Goal: Task Accomplishment & Management: Manage account settings

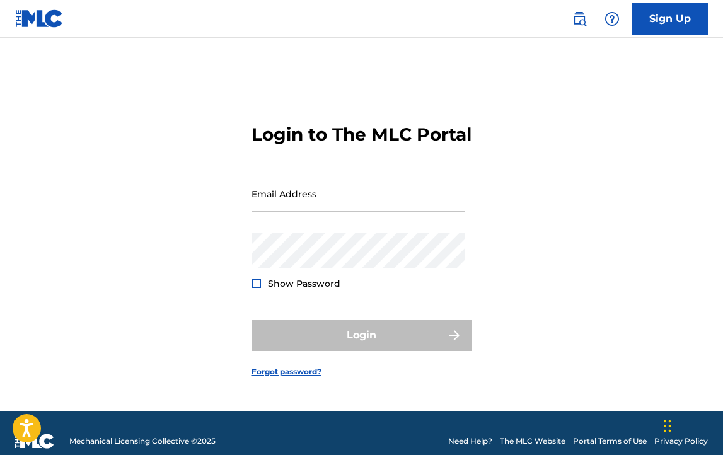
type input "[EMAIL_ADDRESS][DOMAIN_NAME]"
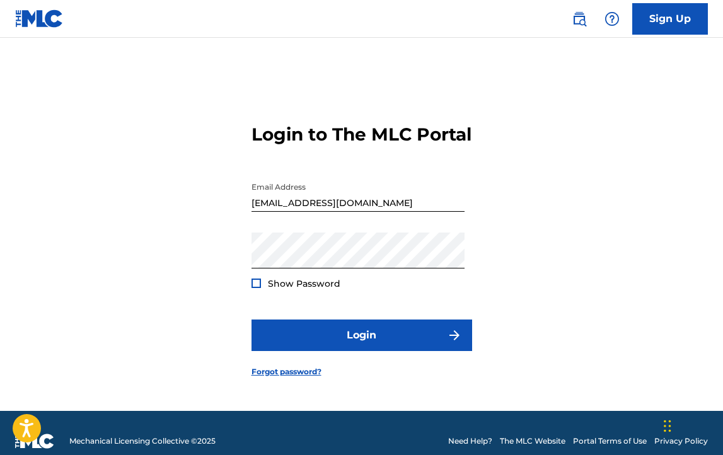
click at [252, 288] on div at bounding box center [256, 283] width 9 height 9
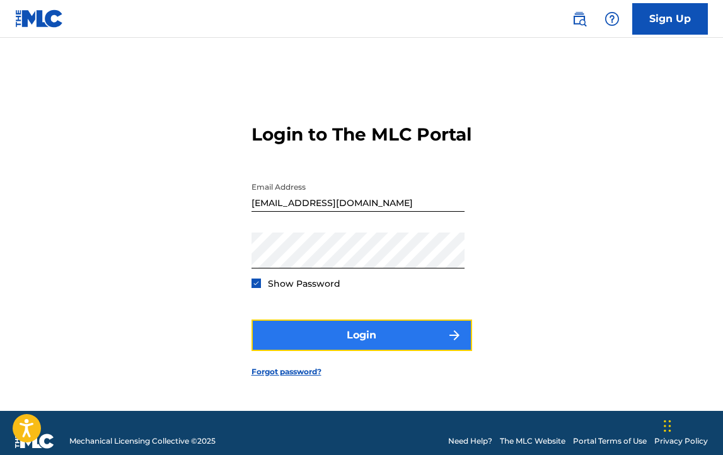
click at [288, 350] on button "Login" at bounding box center [362, 336] width 221 height 32
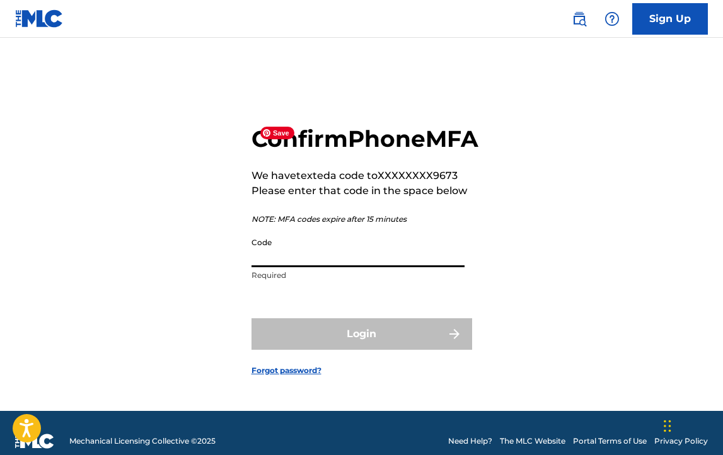
click at [359, 267] on input "Code" at bounding box center [358, 249] width 213 height 36
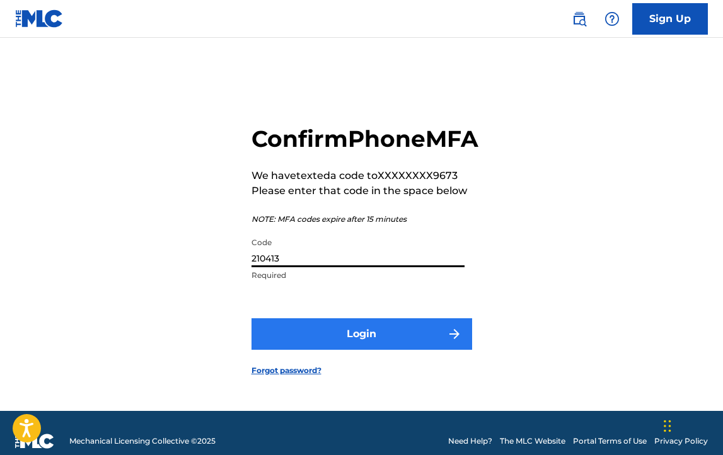
type input "210413"
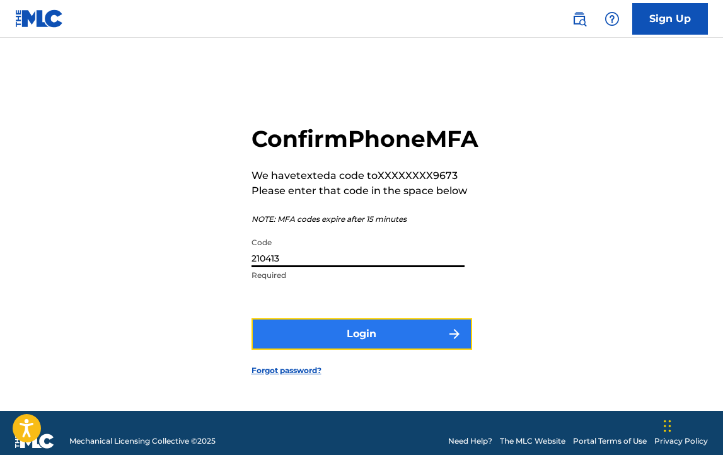
click at [402, 345] on button "Login" at bounding box center [362, 334] width 221 height 32
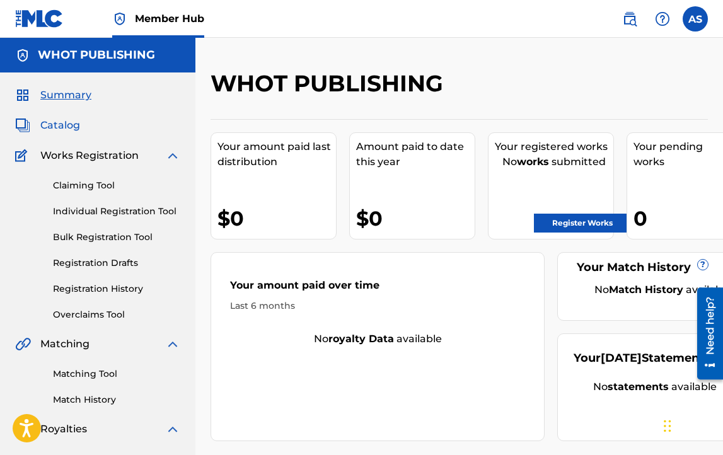
click at [55, 125] on span "Catalog" at bounding box center [60, 125] width 40 height 15
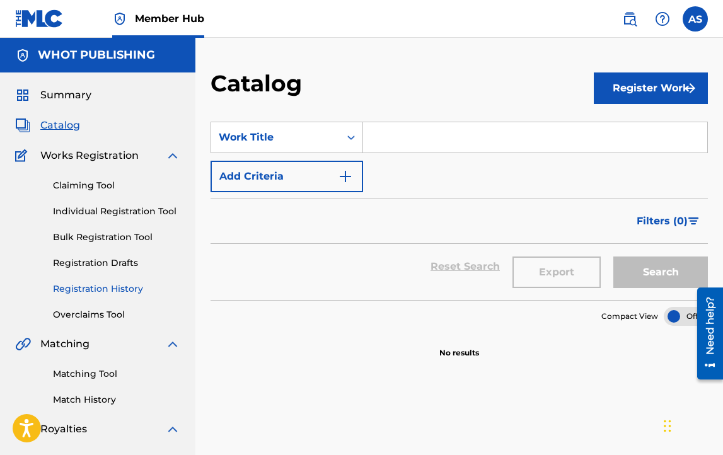
click at [115, 292] on link "Registration History" at bounding box center [116, 289] width 127 height 13
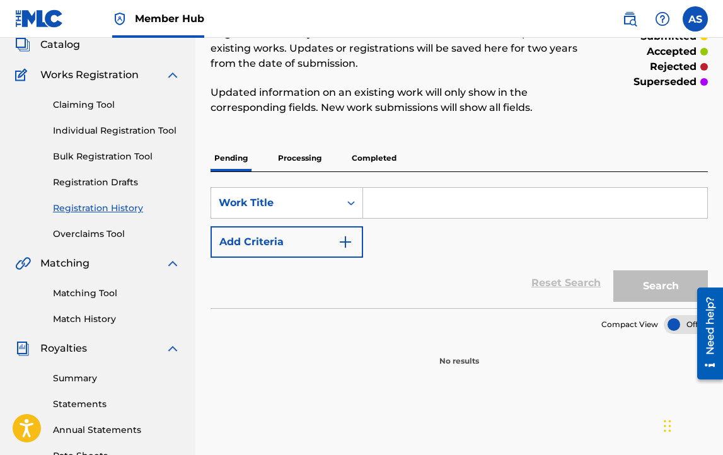
scroll to position [69, 0]
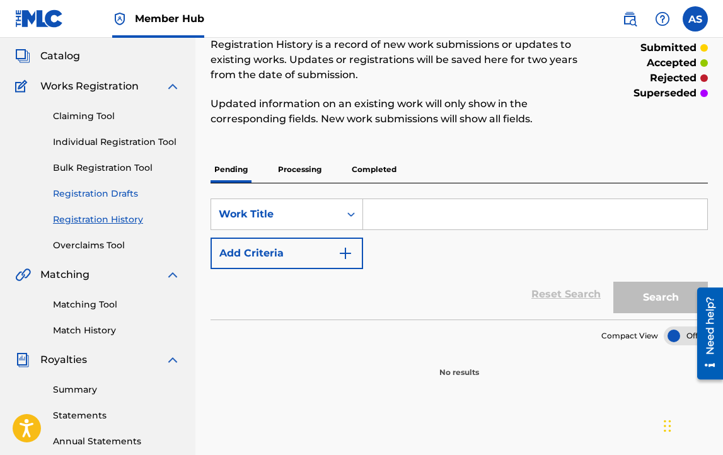
click at [132, 197] on link "Registration Drafts" at bounding box center [116, 193] width 127 height 13
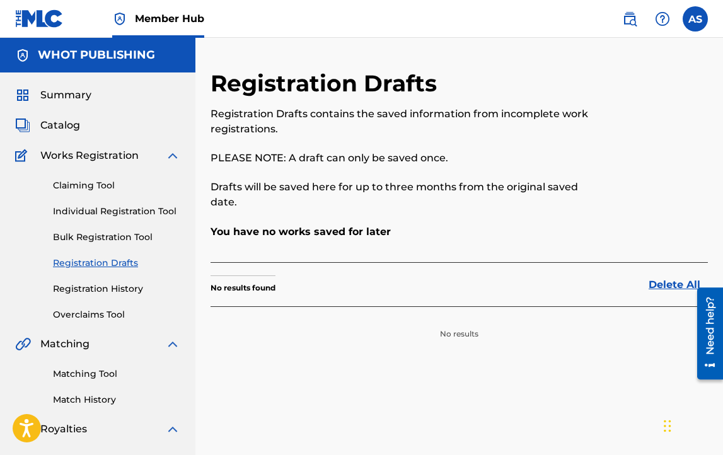
click at [86, 132] on div "Catalog" at bounding box center [97, 125] width 165 height 15
click at [67, 121] on span "Catalog" at bounding box center [60, 125] width 40 height 15
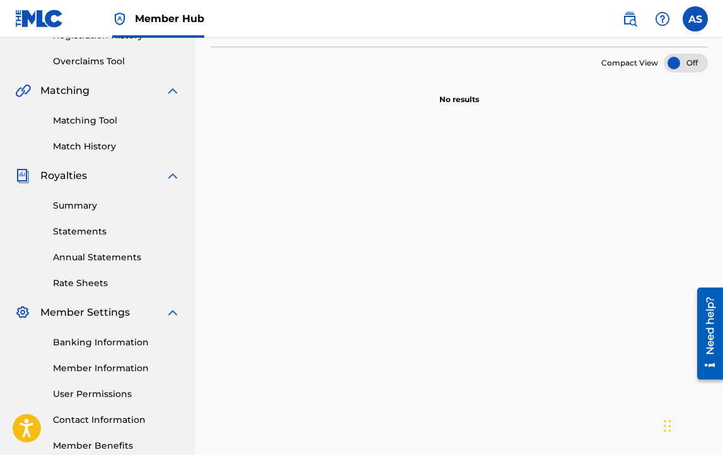
scroll to position [255, 0]
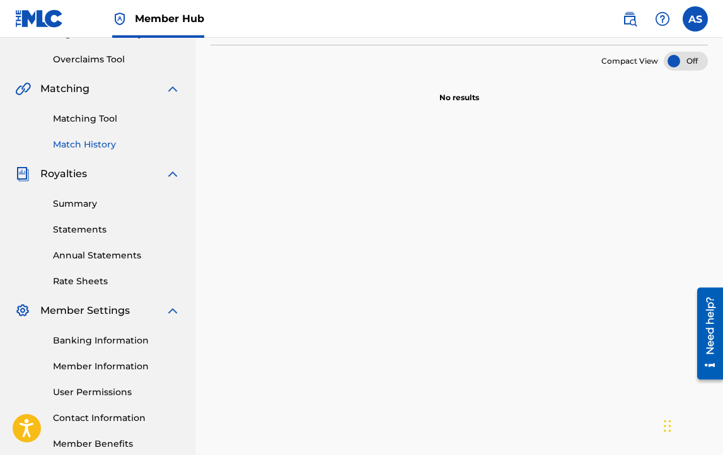
click at [103, 143] on link "Match History" at bounding box center [116, 144] width 127 height 13
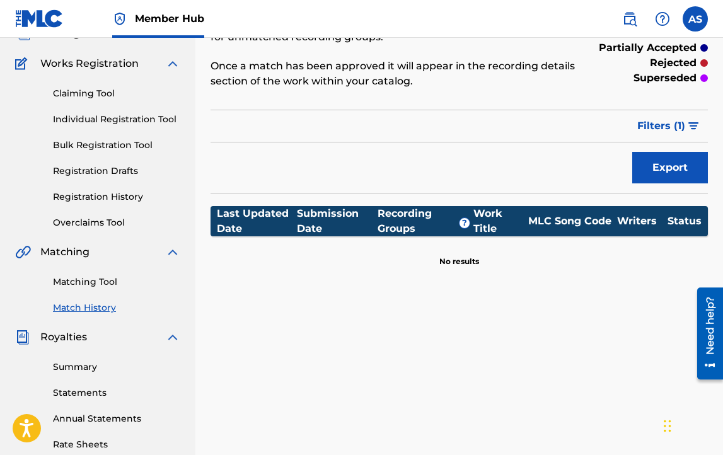
scroll to position [101, 0]
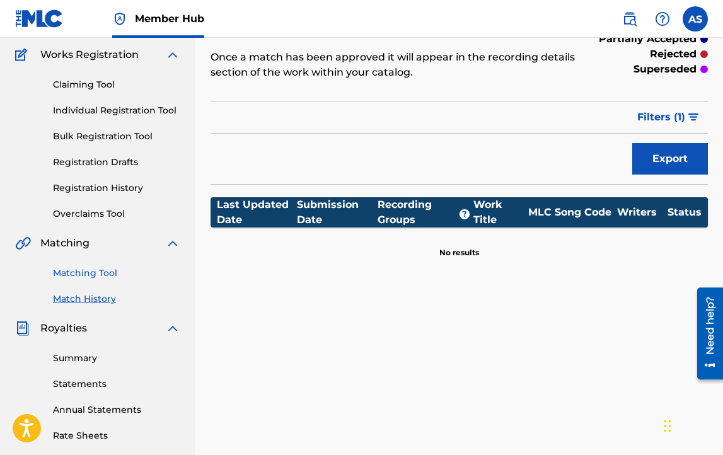
click at [111, 268] on link "Matching Tool" at bounding box center [116, 273] width 127 height 13
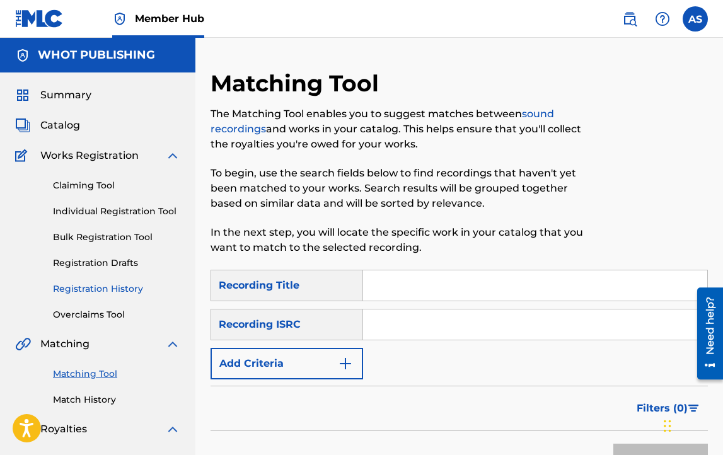
click at [114, 288] on link "Registration History" at bounding box center [116, 289] width 127 height 13
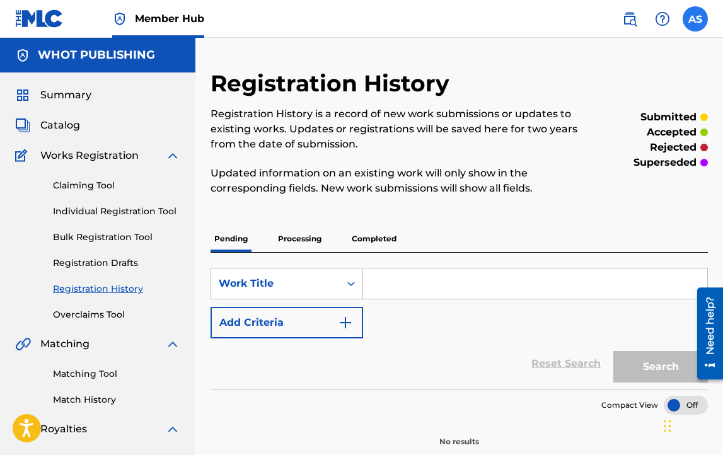
click at [694, 15] on label at bounding box center [695, 18] width 25 height 25
click at [696, 19] on input "AS [PERSON_NAME] [PERSON_NAME][EMAIL_ADDRESS][DOMAIN_NAME] Notification Prefere…" at bounding box center [696, 19] width 0 height 0
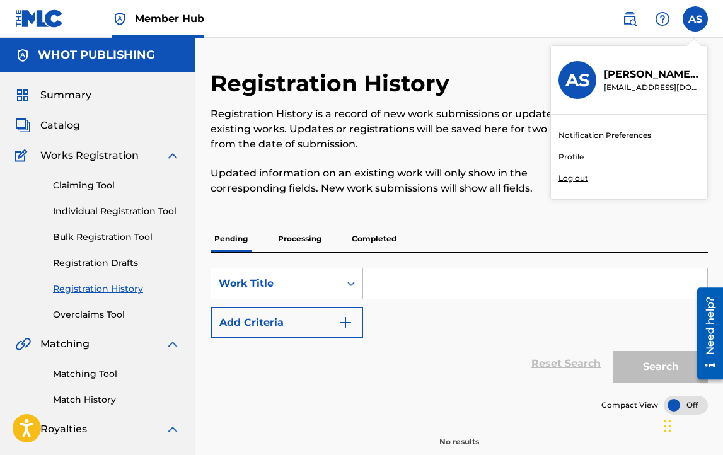
click at [581, 179] on p "Log out" at bounding box center [574, 178] width 30 height 11
click at [696, 19] on input "AS [PERSON_NAME] [PERSON_NAME][EMAIL_ADDRESS][DOMAIN_NAME] Notification Prefere…" at bounding box center [696, 19] width 0 height 0
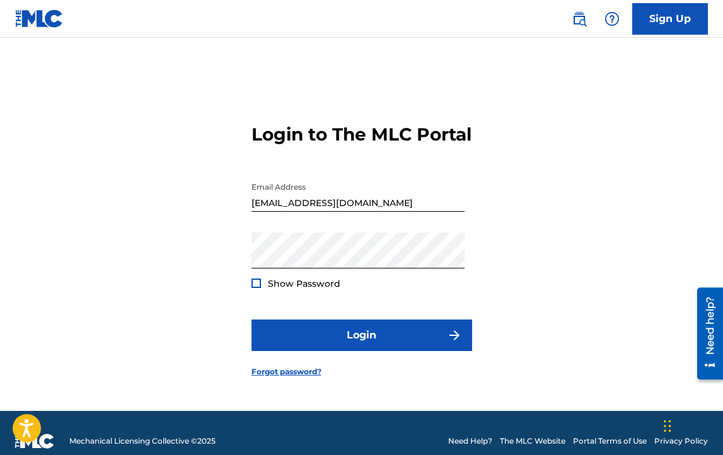
click at [363, 211] on input "[EMAIL_ADDRESS][DOMAIN_NAME]" at bounding box center [358, 194] width 213 height 36
click at [303, 212] on input "[EMAIL_ADDRESS][DOMAIN_NAME]" at bounding box center [358, 194] width 213 height 36
type input "[EMAIL_ADDRESS][DOMAIN_NAME]"
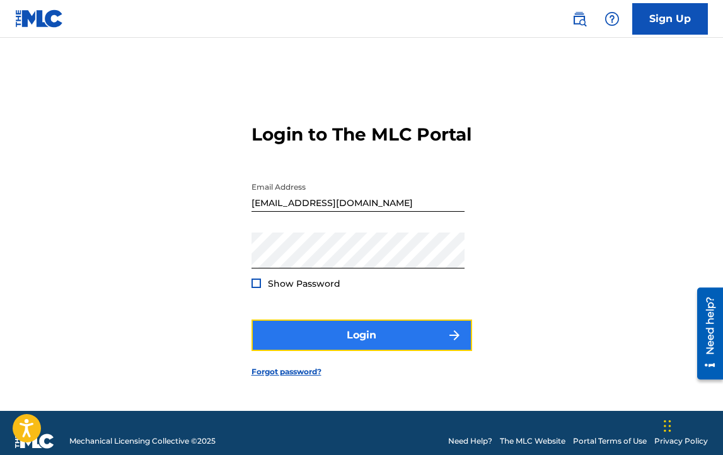
click at [323, 350] on button "Login" at bounding box center [362, 336] width 221 height 32
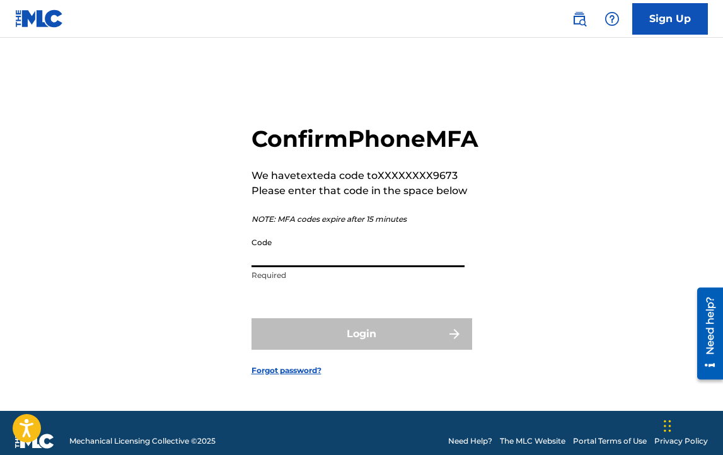
click at [326, 265] on input "Code" at bounding box center [358, 249] width 213 height 36
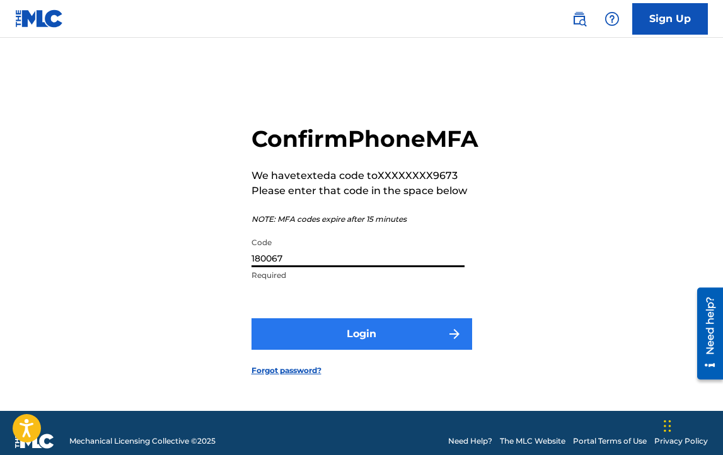
type input "180067"
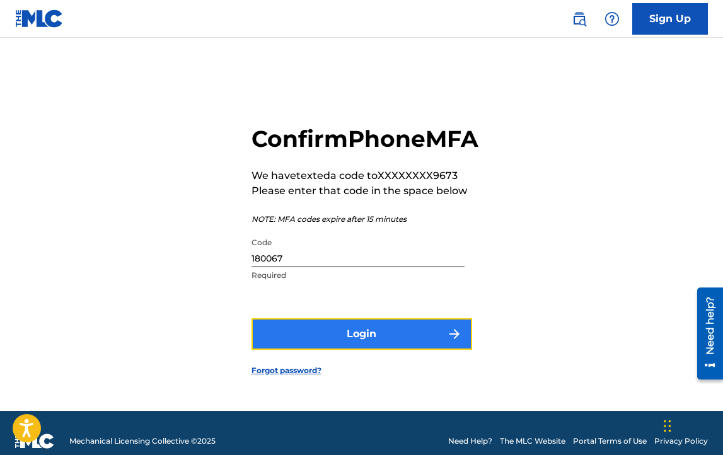
click at [375, 336] on button "Login" at bounding box center [362, 334] width 221 height 32
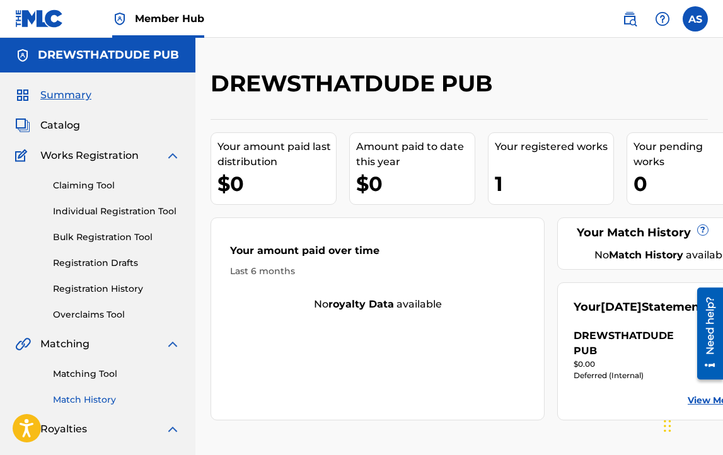
click at [110, 394] on link "Match History" at bounding box center [116, 400] width 127 height 13
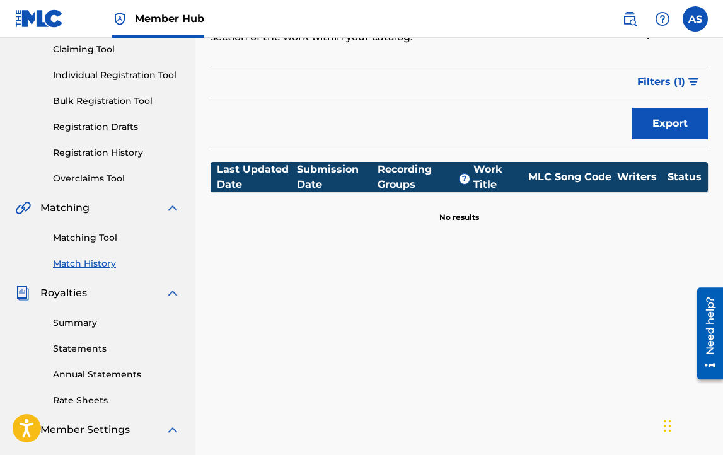
scroll to position [136, 0]
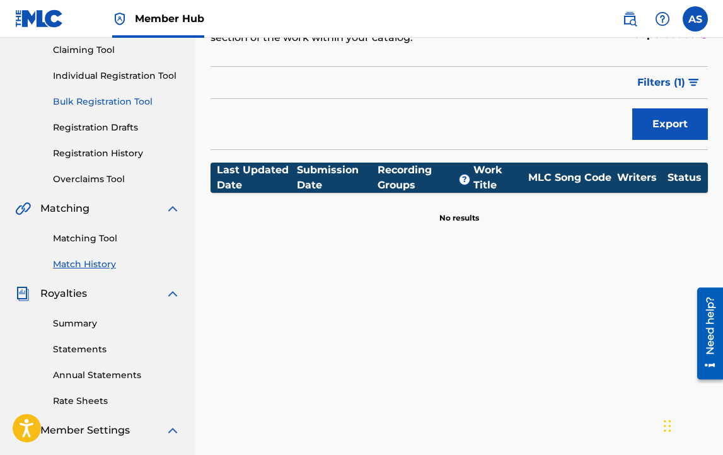
click at [138, 105] on link "Bulk Registration Tool" at bounding box center [116, 101] width 127 height 13
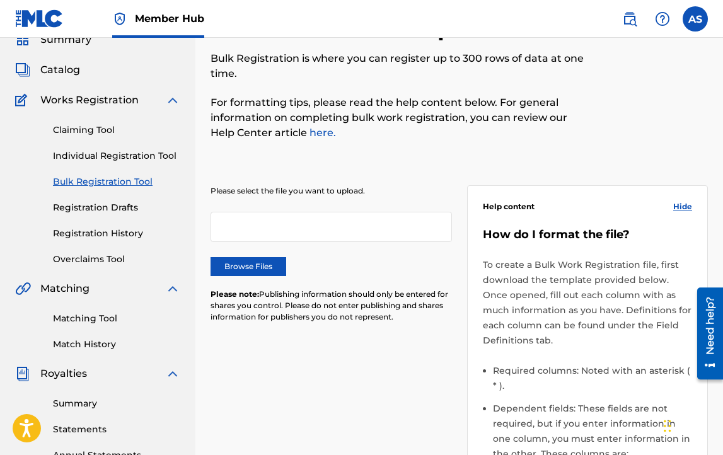
scroll to position [47, 0]
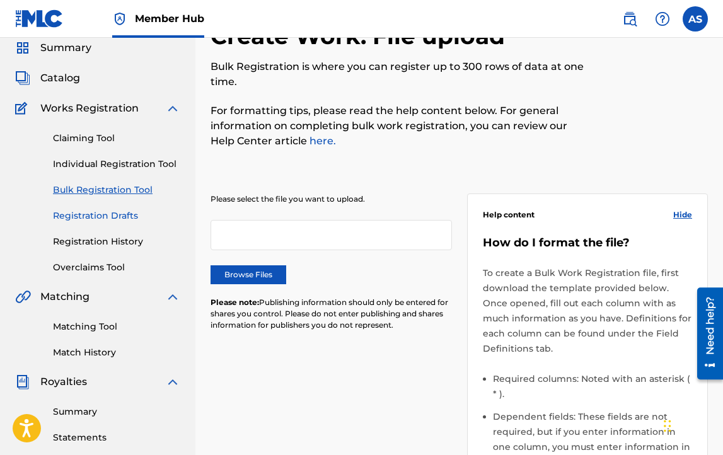
click at [112, 216] on link "Registration Drafts" at bounding box center [116, 215] width 127 height 13
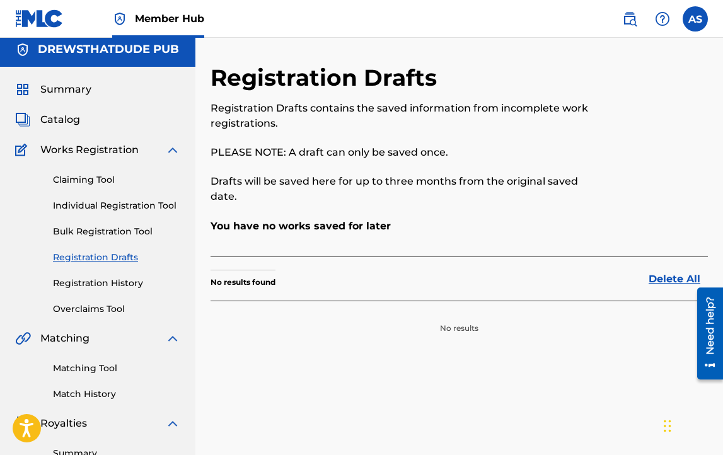
scroll to position [11, 0]
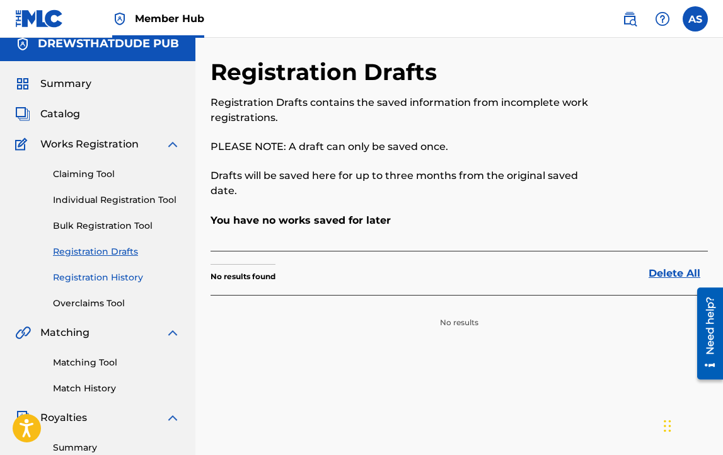
click at [125, 282] on link "Registration History" at bounding box center [116, 277] width 127 height 13
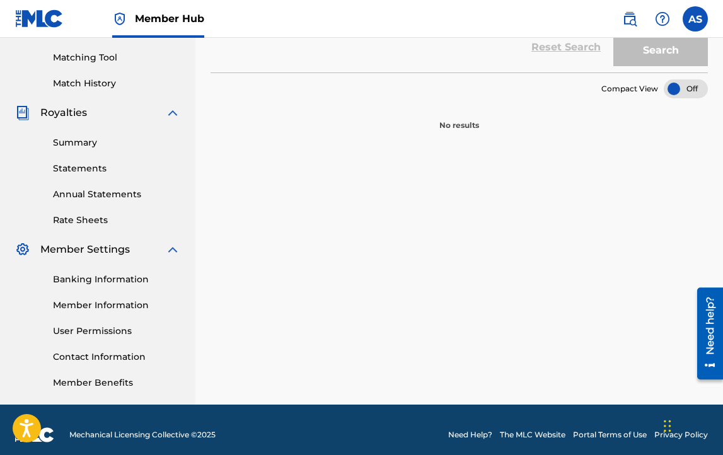
scroll to position [327, 0]
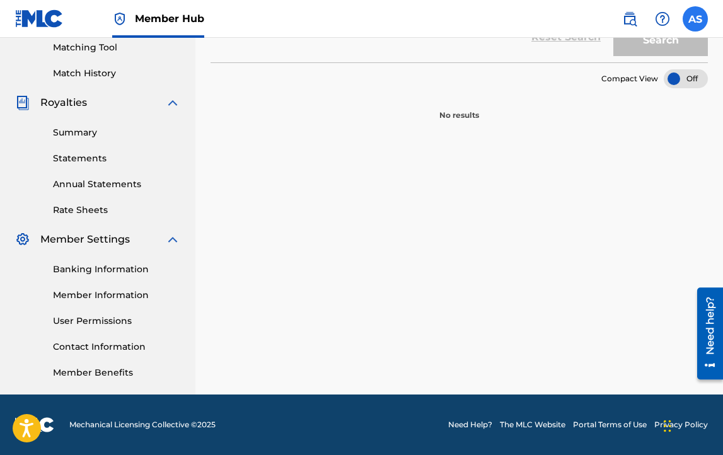
click at [693, 13] on label at bounding box center [695, 18] width 25 height 25
click at [696, 19] on input "AS [PERSON_NAME] [PERSON_NAME][EMAIL_ADDRESS][DOMAIN_NAME] Notification Prefere…" at bounding box center [696, 19] width 0 height 0
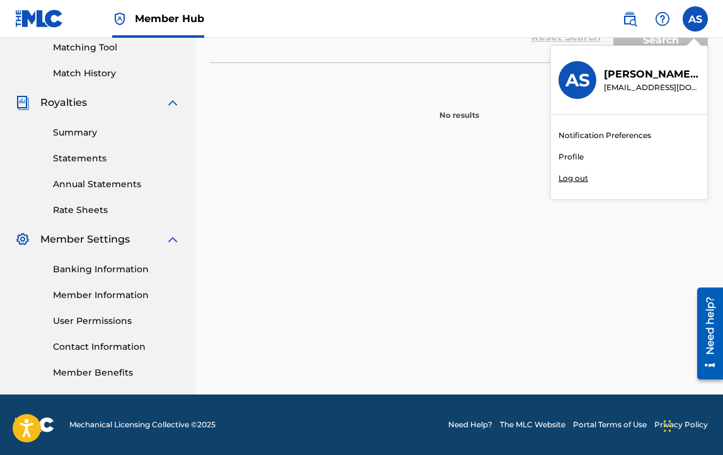
click at [571, 177] on p "Log out" at bounding box center [574, 178] width 30 height 11
click at [696, 19] on input "AS [PERSON_NAME] [PERSON_NAME][EMAIL_ADDRESS][DOMAIN_NAME] Notification Prefere…" at bounding box center [696, 19] width 0 height 0
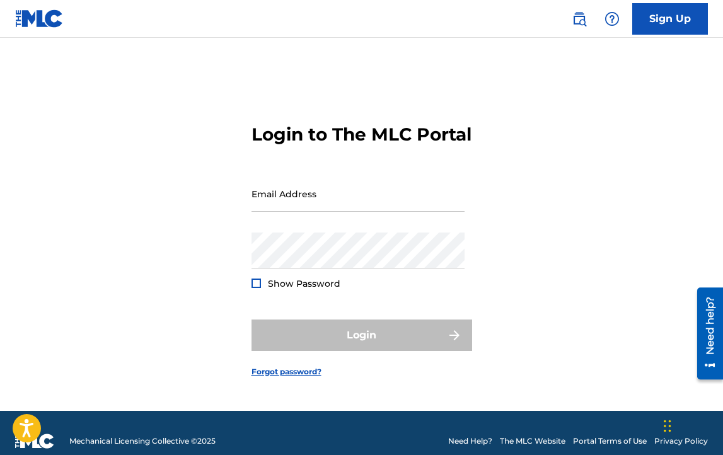
type input "[EMAIL_ADDRESS][DOMAIN_NAME]"
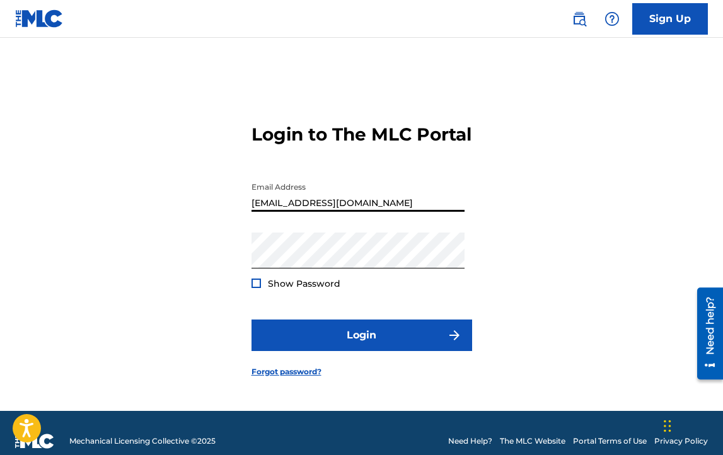
click at [366, 209] on input "[EMAIL_ADDRESS][DOMAIN_NAME]" at bounding box center [358, 194] width 213 height 36
type input "[EMAIL_ADDRESS][DOMAIN_NAME]"
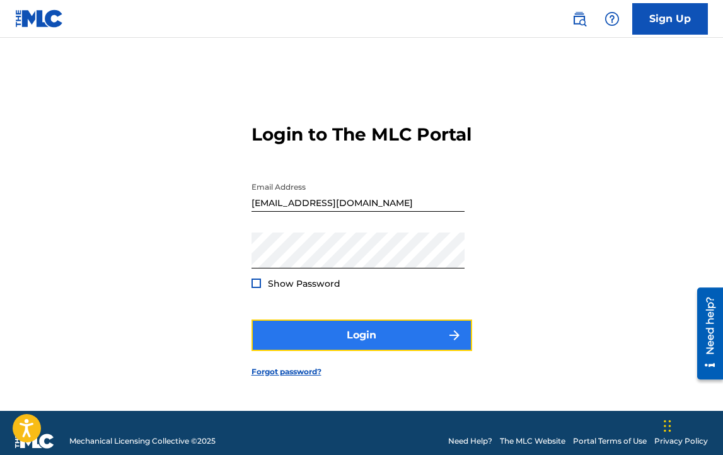
click at [345, 348] on button "Login" at bounding box center [362, 336] width 221 height 32
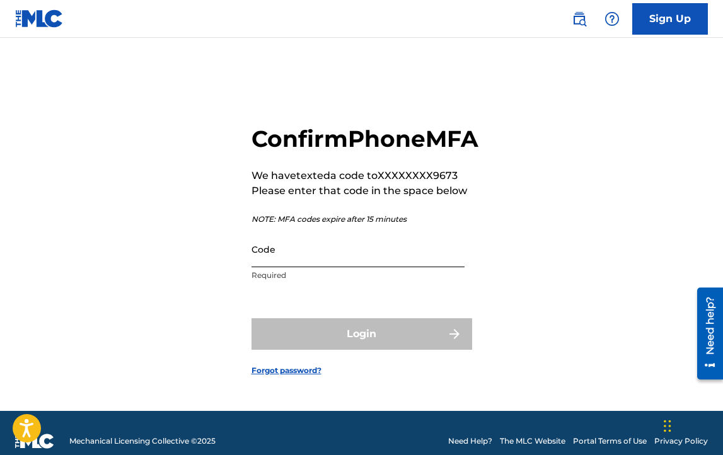
click at [318, 267] on input "Code" at bounding box center [358, 249] width 213 height 36
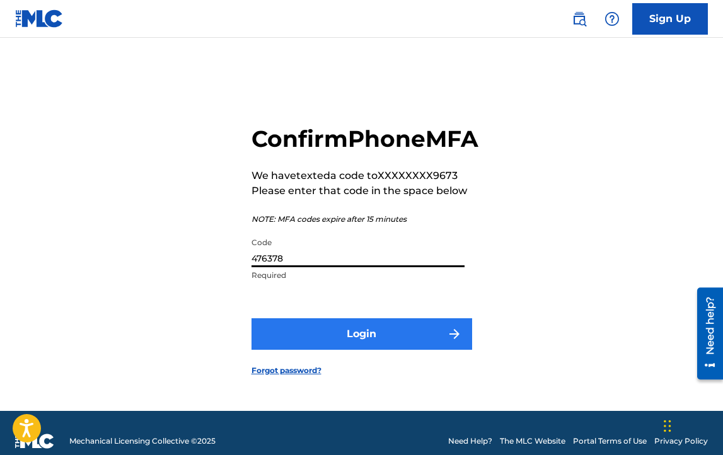
type input "476378"
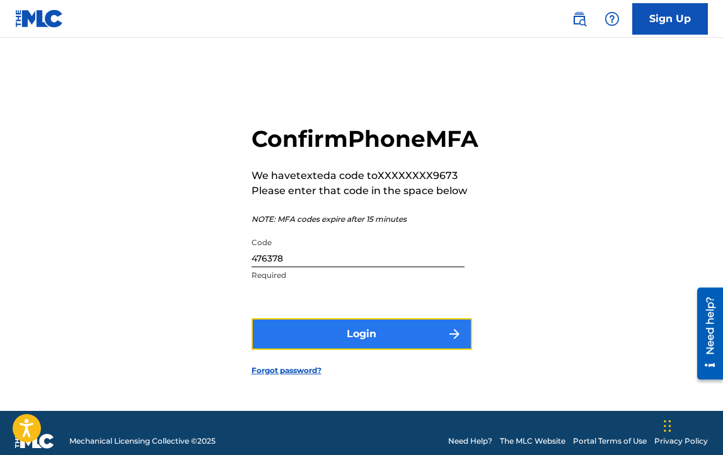
click at [321, 350] on button "Login" at bounding box center [362, 334] width 221 height 32
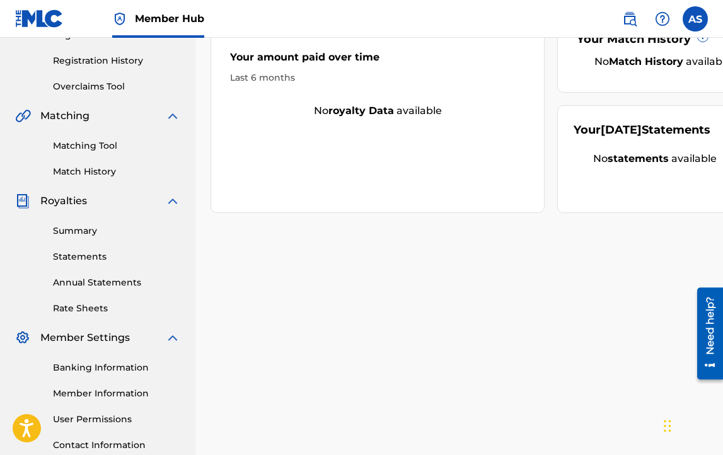
scroll to position [221, 0]
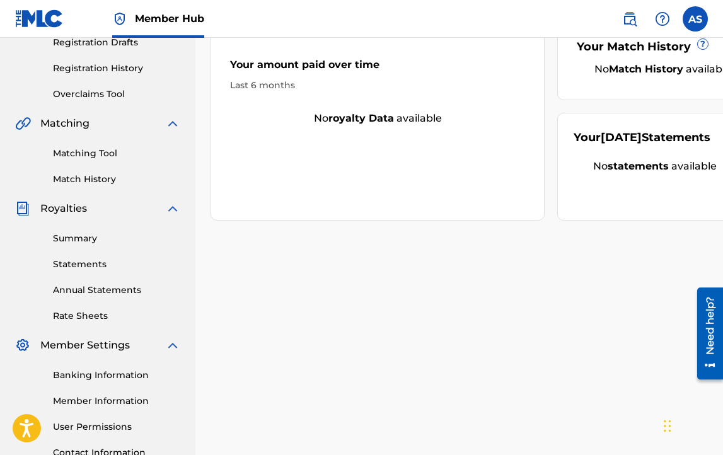
click at [171, 203] on img at bounding box center [172, 208] width 15 height 15
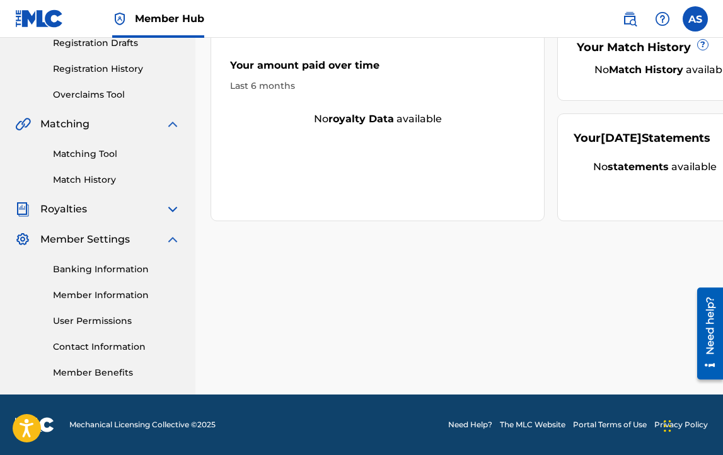
click at [172, 208] on img at bounding box center [172, 209] width 15 height 15
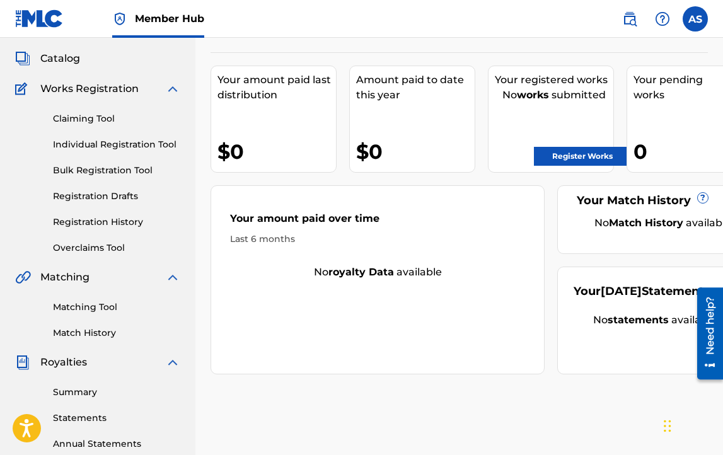
scroll to position [54, 0]
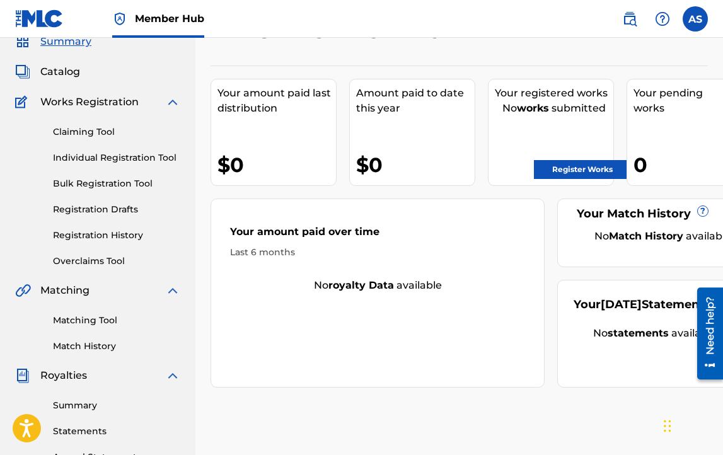
click at [114, 108] on span "Works Registration" at bounding box center [89, 102] width 98 height 15
click at [81, 71] on div "Catalog" at bounding box center [97, 71] width 165 height 15
click at [55, 72] on span "Catalog" at bounding box center [60, 71] width 40 height 15
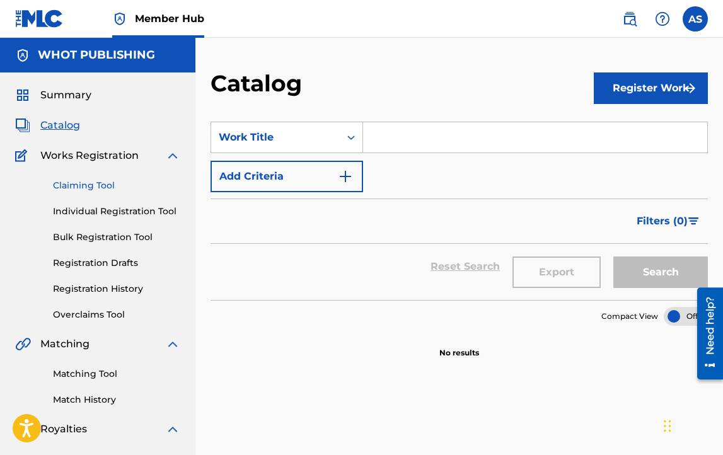
click at [88, 182] on link "Claiming Tool" at bounding box center [116, 185] width 127 height 13
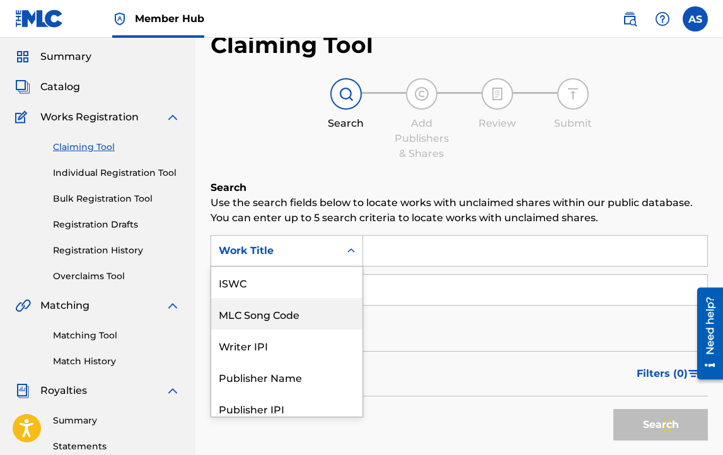
scroll to position [40, 0]
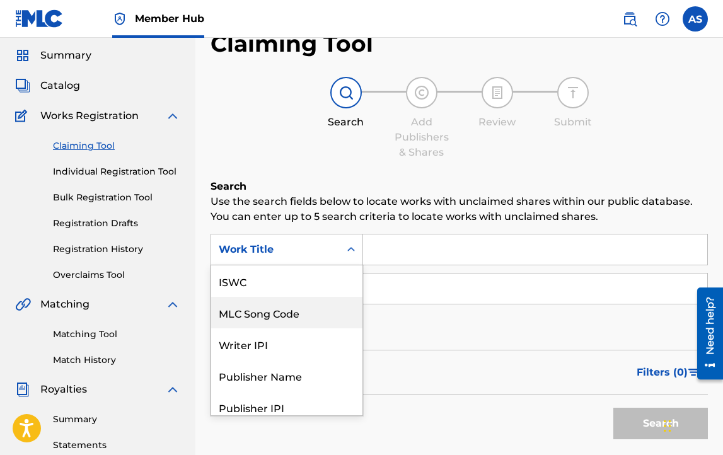
click at [287, 265] on div "MLC Song Code, 2 of 7. 7 results available. Use Up and Down to choose options, …" at bounding box center [287, 250] width 153 height 32
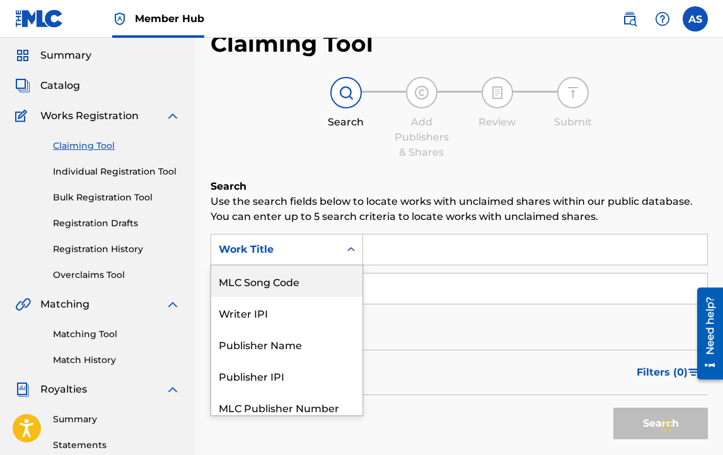
click at [372, 205] on p "Use the search fields below to locate works with unclaimed shares within our pu…" at bounding box center [460, 209] width 498 height 30
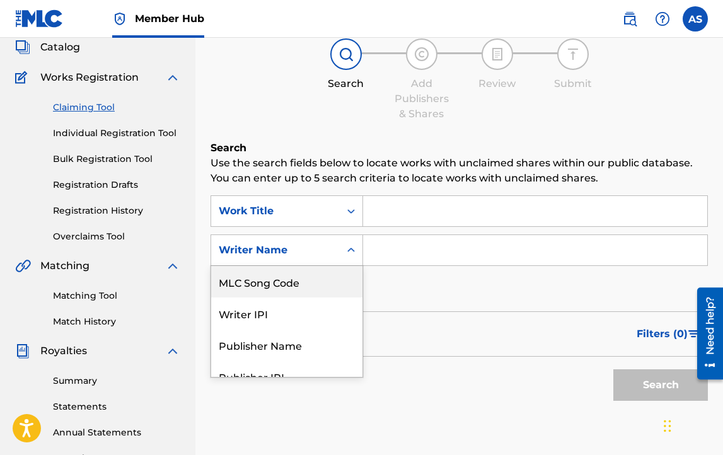
click at [324, 266] on div "MLC Song Code, 2 of 7. 7 results available. Use Up and Down to choose options, …" at bounding box center [287, 251] width 153 height 32
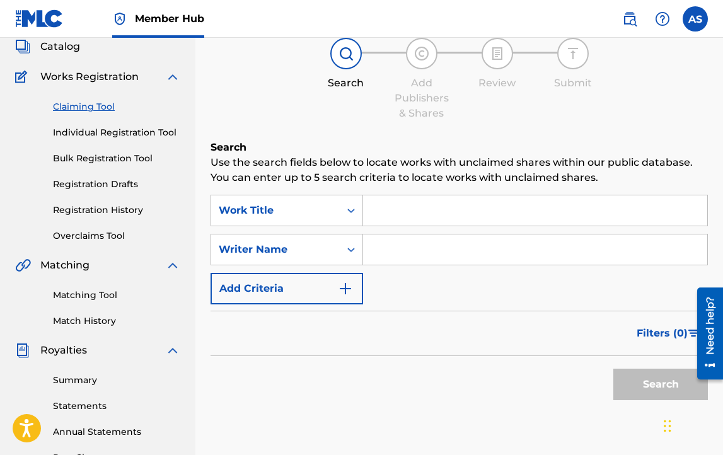
click at [383, 164] on p "Use the search fields below to locate works with unclaimed shares within our pu…" at bounding box center [460, 170] width 498 height 30
click at [133, 161] on link "Bulk Registration Tool" at bounding box center [116, 158] width 127 height 13
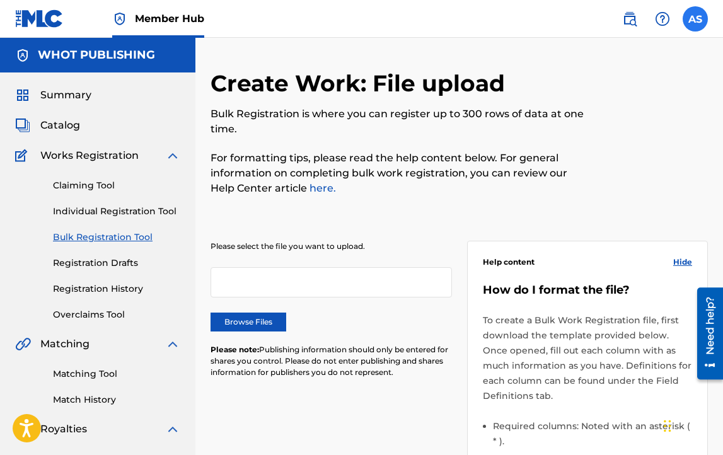
click at [696, 26] on label at bounding box center [695, 18] width 25 height 25
click at [696, 19] on input "AS [PERSON_NAME] [PERSON_NAME][EMAIL_ADDRESS][DOMAIN_NAME] Notification Prefere…" at bounding box center [696, 19] width 0 height 0
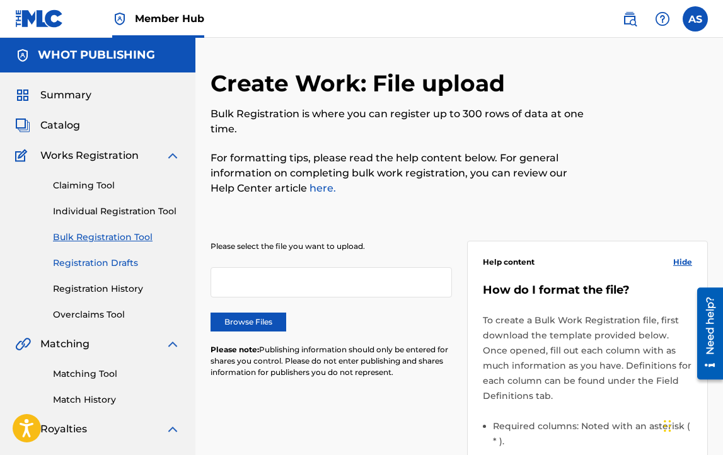
click at [122, 264] on link "Registration Drafts" at bounding box center [116, 263] width 127 height 13
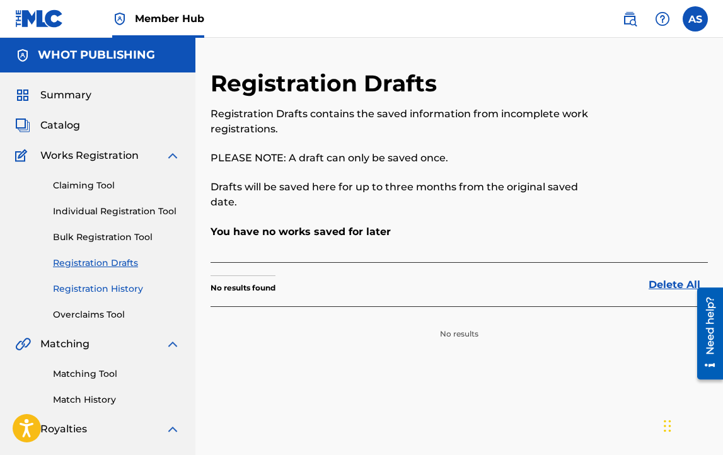
click at [124, 288] on link "Registration History" at bounding box center [116, 289] width 127 height 13
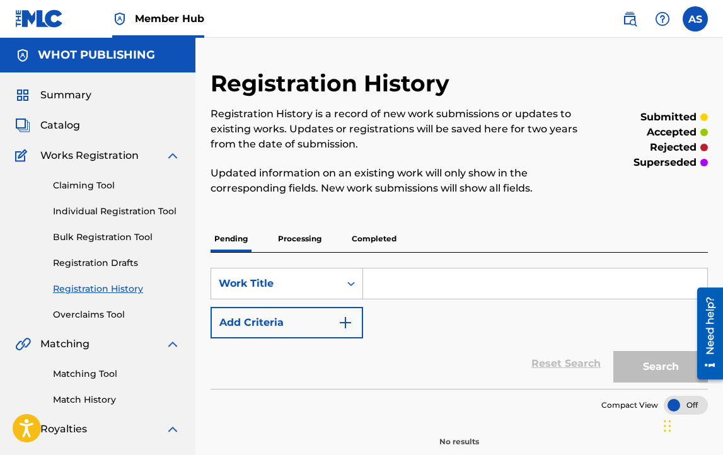
click at [114, 303] on div "Claiming Tool Individual Registration Tool Bulk Registration Tool Registration …" at bounding box center [97, 242] width 165 height 158
click at [110, 313] on link "Overclaims Tool" at bounding box center [116, 314] width 127 height 13
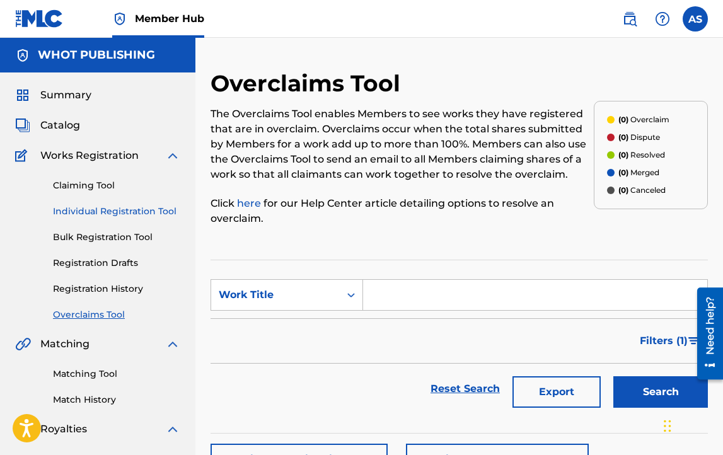
click at [95, 209] on link "Individual Registration Tool" at bounding box center [116, 211] width 127 height 13
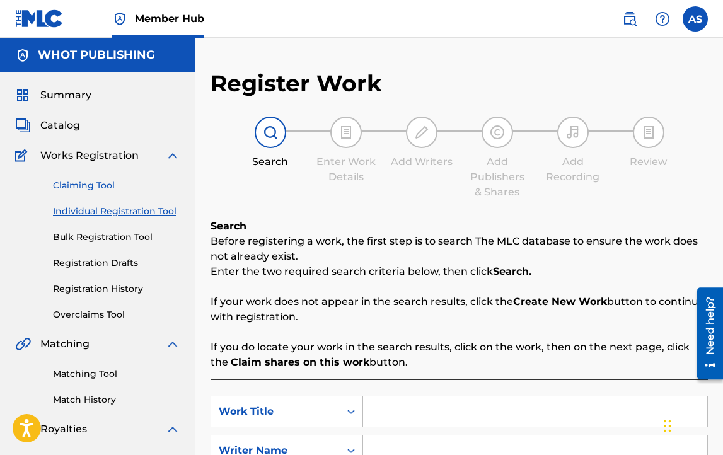
click at [88, 184] on link "Claiming Tool" at bounding box center [116, 185] width 127 height 13
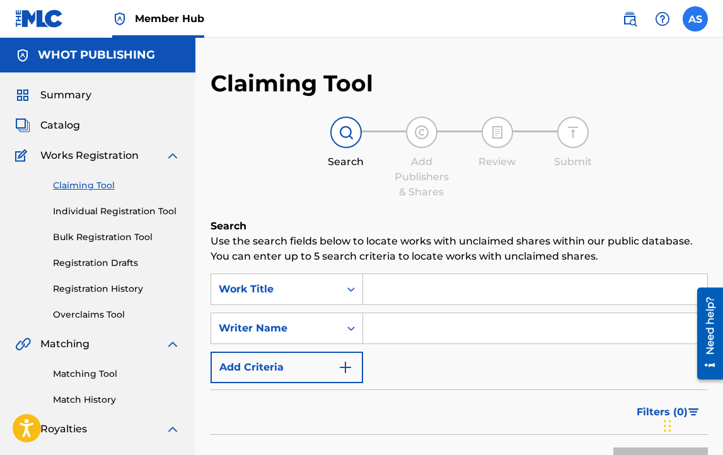
click at [693, 13] on label at bounding box center [695, 18] width 25 height 25
click at [696, 19] on input "AS [PERSON_NAME] [PERSON_NAME][EMAIL_ADDRESS][DOMAIN_NAME] Notification Prefere…" at bounding box center [696, 19] width 0 height 0
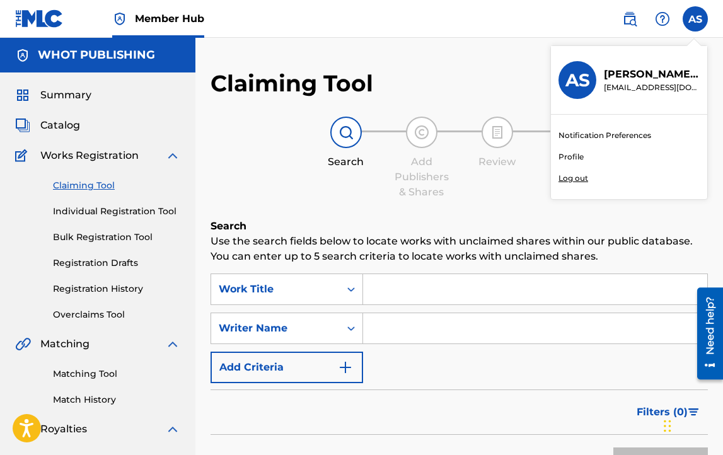
click at [582, 180] on p "Log out" at bounding box center [574, 178] width 30 height 11
click at [696, 19] on input "AS [PERSON_NAME] [PERSON_NAME][EMAIL_ADDRESS][DOMAIN_NAME] Notification Prefere…" at bounding box center [696, 19] width 0 height 0
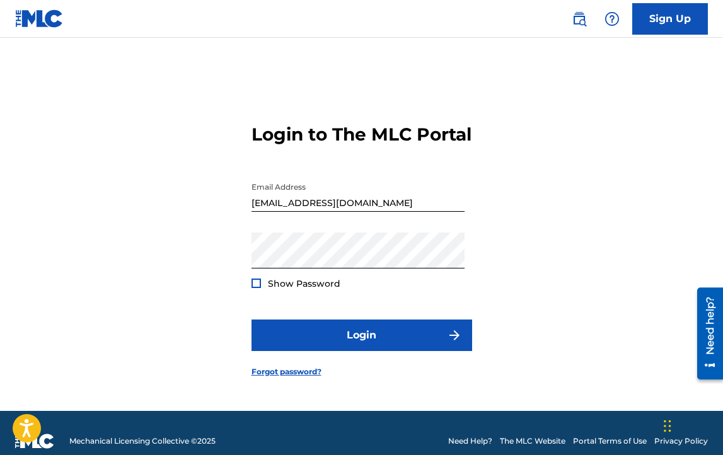
click at [395, 212] on input "[EMAIL_ADDRESS][DOMAIN_NAME]" at bounding box center [358, 194] width 213 height 36
type input "[EMAIL_ADDRESS][DOMAIN_NAME]"
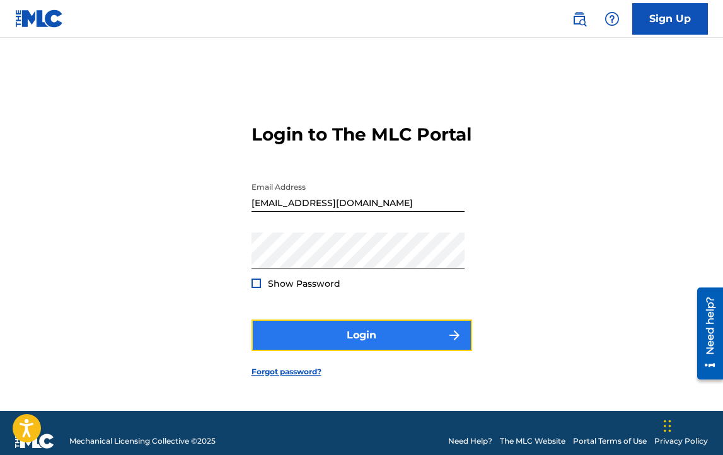
click at [338, 341] on button "Login" at bounding box center [362, 336] width 221 height 32
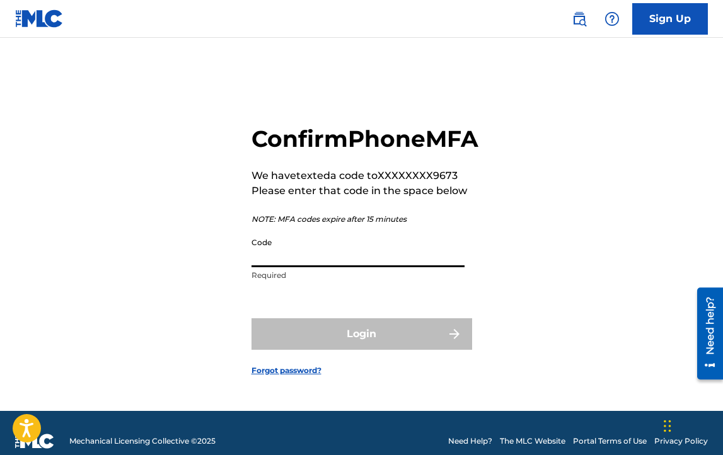
click at [310, 267] on input "Code" at bounding box center [358, 249] width 213 height 36
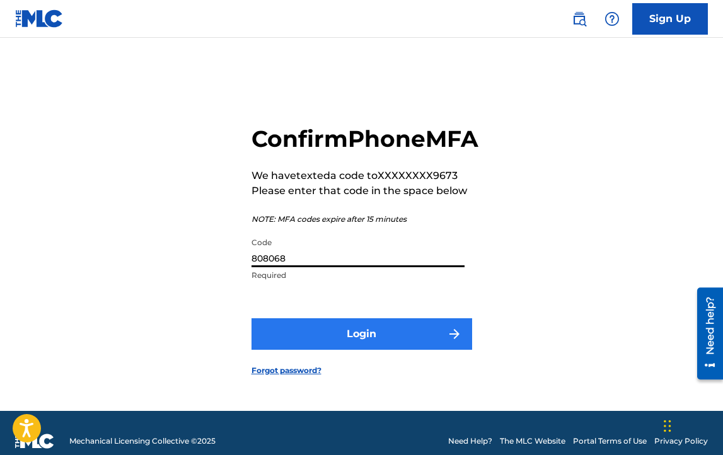
type input "808068"
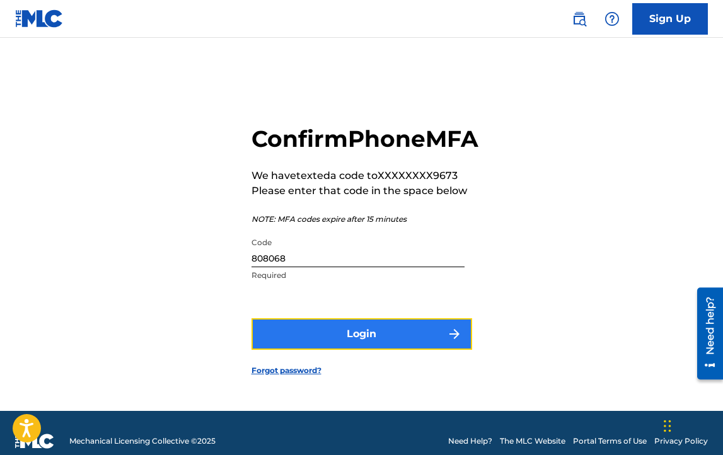
click at [358, 345] on button "Login" at bounding box center [362, 334] width 221 height 32
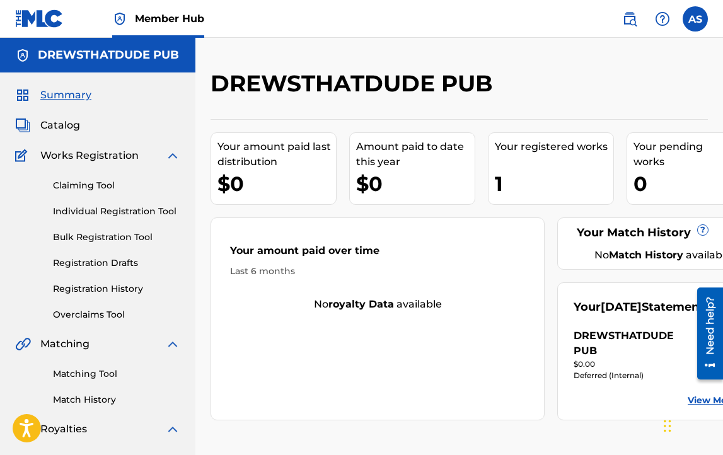
click at [510, 185] on div "1" at bounding box center [554, 184] width 119 height 28
click at [73, 397] on link "Match History" at bounding box center [116, 400] width 127 height 13
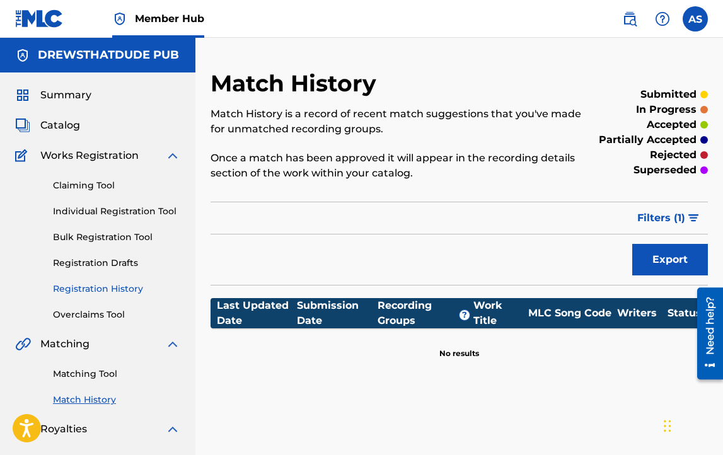
click at [106, 292] on link "Registration History" at bounding box center [116, 289] width 127 height 13
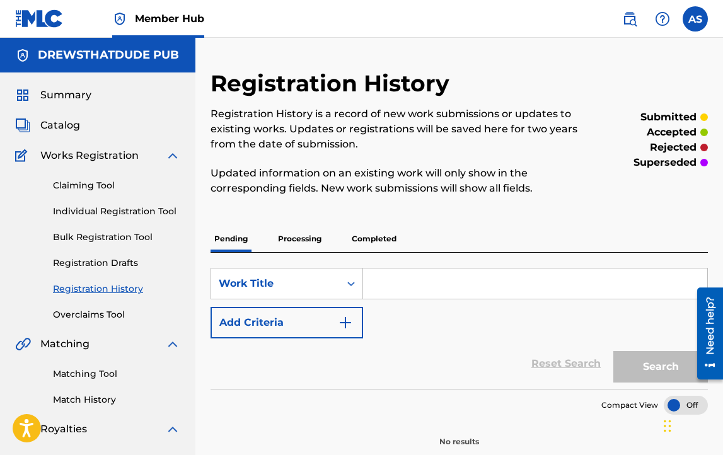
click at [214, 143] on p "Registration History is a record of new work submissions or updates to existing…" at bounding box center [402, 129] width 383 height 45
click at [172, 157] on img at bounding box center [172, 155] width 15 height 15
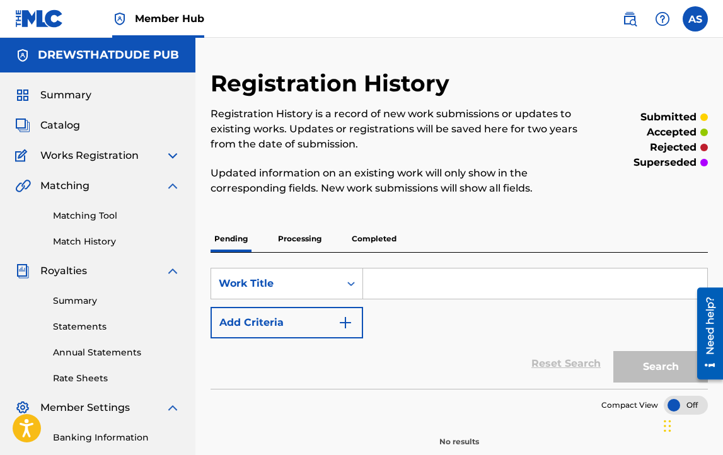
click at [172, 157] on img at bounding box center [172, 155] width 15 height 15
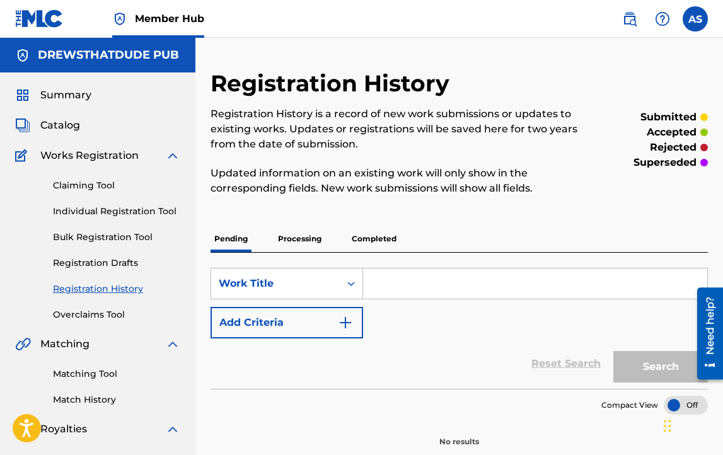
click at [172, 157] on img at bounding box center [172, 155] width 15 height 15
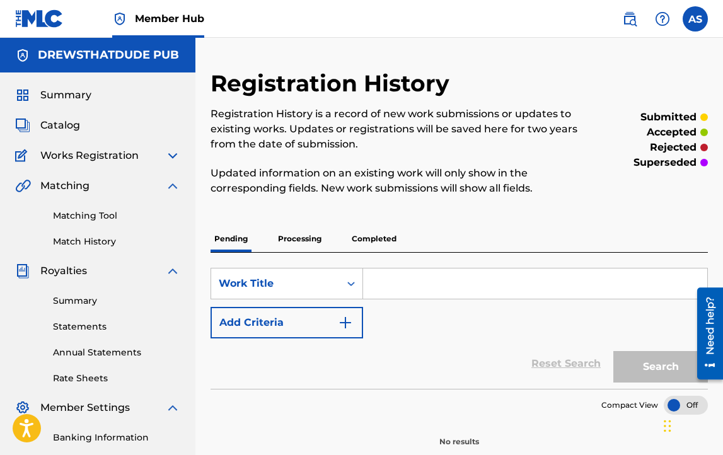
click at [149, 126] on div "Catalog" at bounding box center [97, 125] width 165 height 15
click at [114, 130] on div "Catalog" at bounding box center [97, 125] width 165 height 15
click at [59, 126] on span "Catalog" at bounding box center [60, 125] width 40 height 15
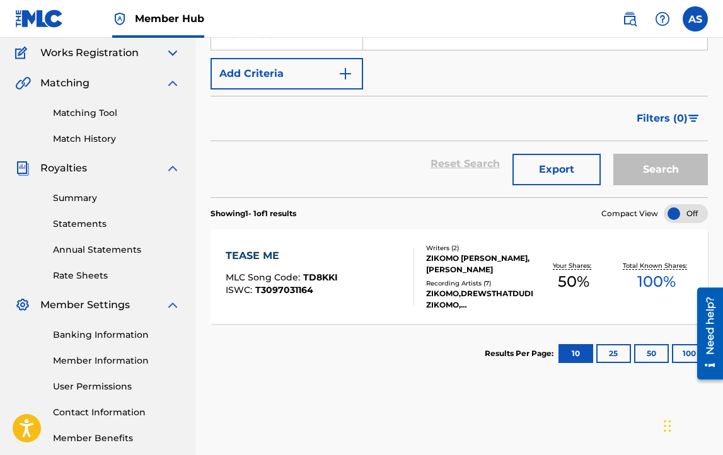
scroll to position [106, 0]
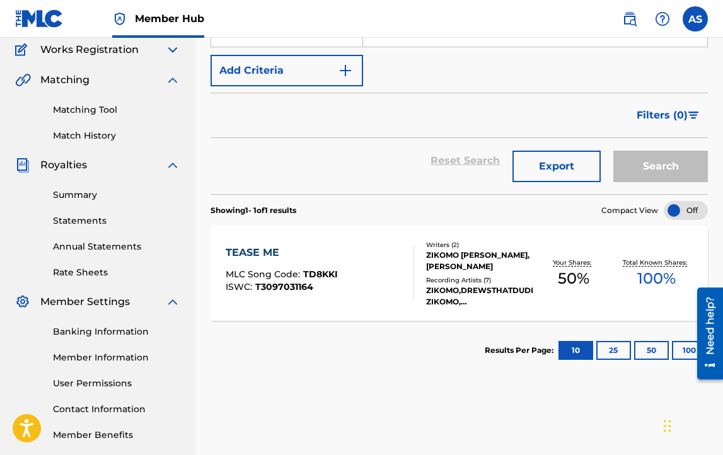
click at [280, 182] on div "Reset Search Export Search" at bounding box center [460, 160] width 498 height 45
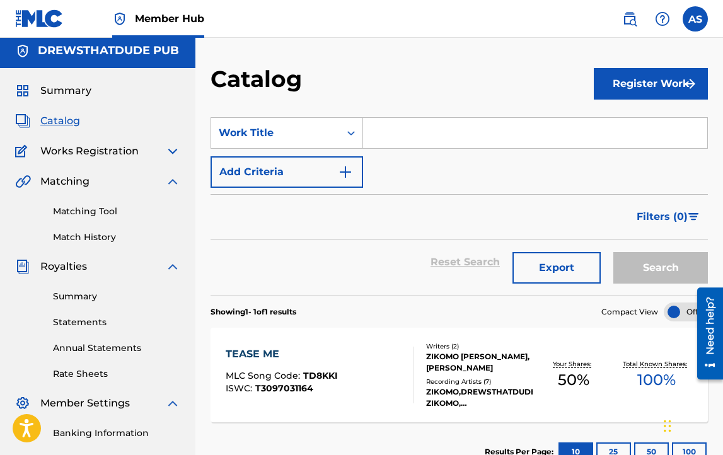
scroll to position [0, 0]
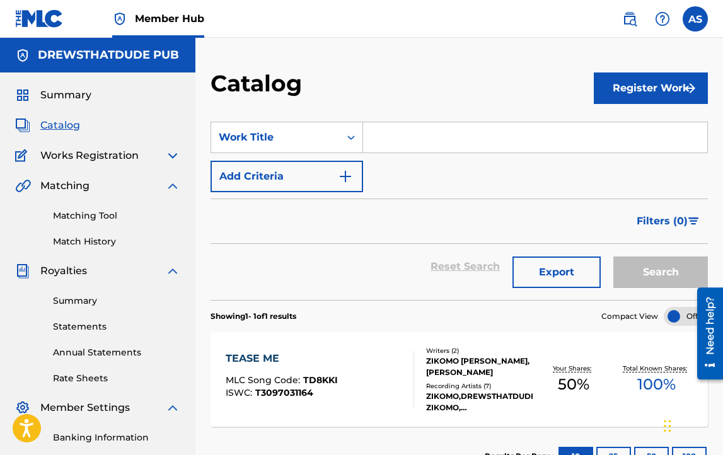
drag, startPoint x: 326, startPoint y: 76, endPoint x: 334, endPoint y: 74, distance: 8.0
click at [334, 74] on div "Catalog" at bounding box center [402, 87] width 383 height 37
drag, startPoint x: 334, startPoint y: 74, endPoint x: 218, endPoint y: 59, distance: 117.6
click at [218, 59] on div "Catalog Register Work SearchWithCriteriaa39e5199-d8f9-45bc-8452-8d71b0fe48dd Wo…" at bounding box center [459, 300] width 528 height 525
click at [220, 59] on div "Catalog Register Work SearchWithCriteriaa39e5199-d8f9-45bc-8452-8d71b0fe48dd Wo…" at bounding box center [459, 300] width 528 height 525
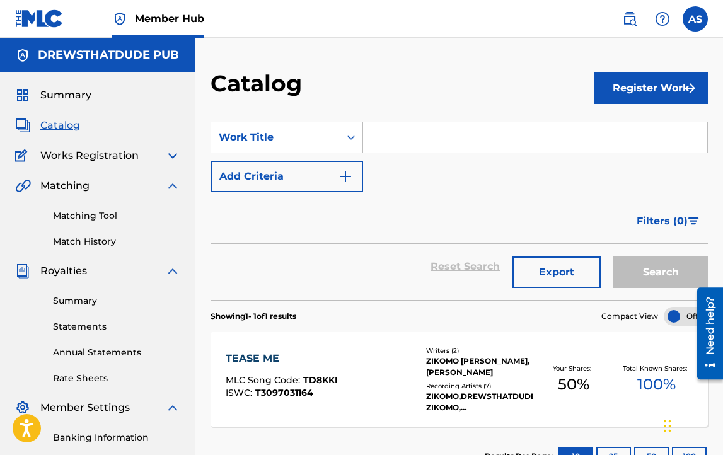
click at [85, 55] on h5 "DREWSTHATDUDE PUB" at bounding box center [108, 55] width 141 height 15
click at [173, 156] on img at bounding box center [172, 155] width 15 height 15
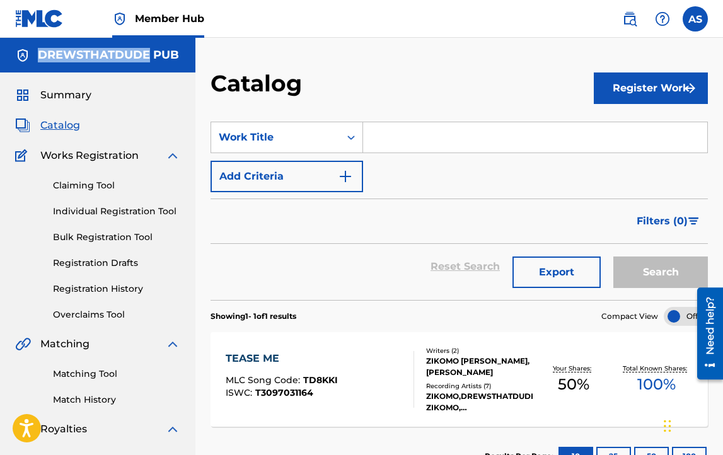
click at [173, 156] on img at bounding box center [172, 155] width 15 height 15
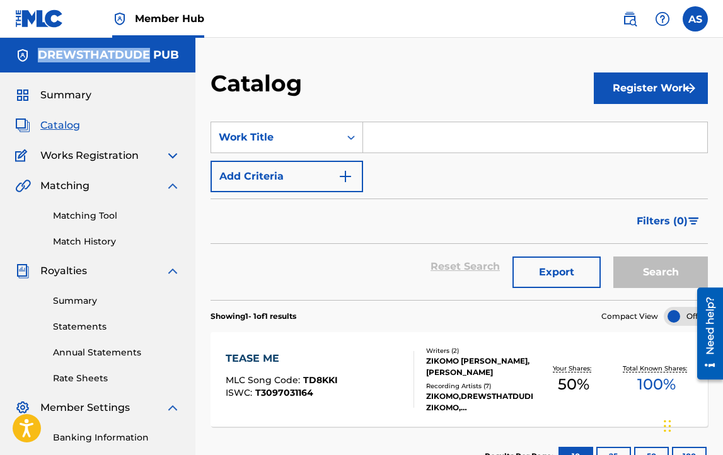
click at [173, 156] on img at bounding box center [172, 155] width 15 height 15
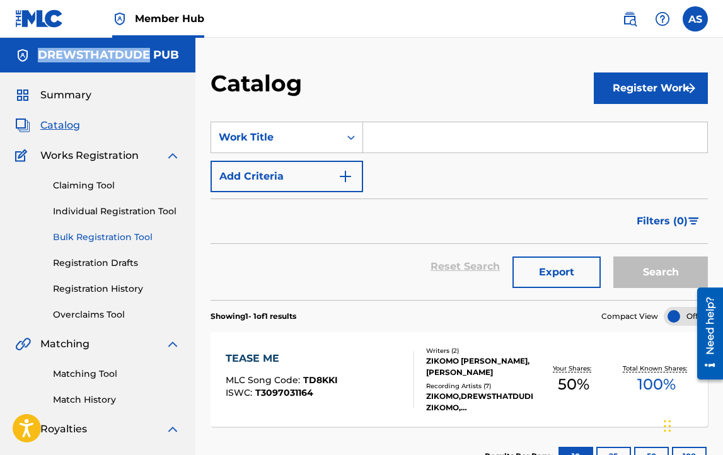
click at [100, 235] on link "Bulk Registration Tool" at bounding box center [116, 237] width 127 height 13
